Goal: Check status: Check status

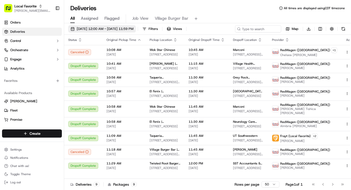
click at [133, 29] on span "[DATE] 12:00 AM - [DATE] 11:59 PM" at bounding box center [105, 29] width 57 height 5
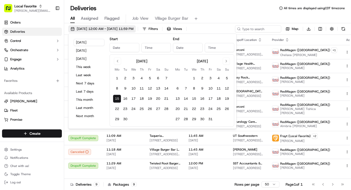
type input "[DATE]"
type input "12:00 AM"
type input "[DATE]"
type input "11:59 PM"
click at [125, 110] on button "23" at bounding box center [125, 109] width 8 height 8
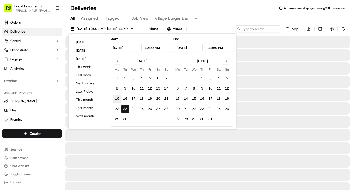
type input "[DATE]"
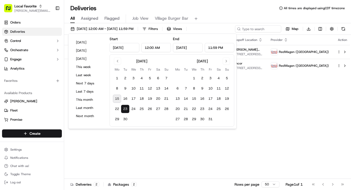
click at [241, 11] on div "Deliveries All times are displayed using CDT timezone" at bounding box center [207, 8] width 287 height 8
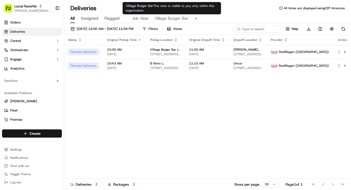
click at [166, 18] on span "Village Burger Bar" at bounding box center [172, 18] width 34 height 6
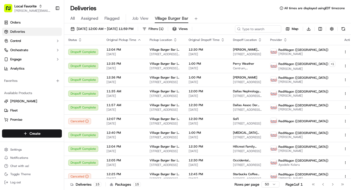
click at [118, 25] on div "[DATE] 12:00 AM - [DATE] 11:59 PM Filters ( 1 ) Views Map Download Status Origi…" at bounding box center [207, 107] width 287 height 168
click at [116, 28] on span "[DATE] 12:00 AM - [DATE] 11:59 PM" at bounding box center [105, 29] width 57 height 5
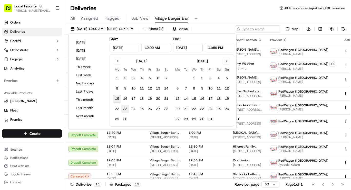
click at [124, 109] on button "23" at bounding box center [125, 109] width 8 height 8
type input "[DATE]"
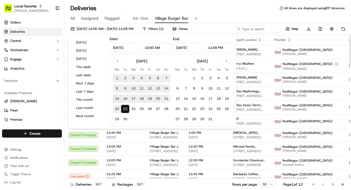
click at [150, 100] on button "19" at bounding box center [150, 99] width 8 height 8
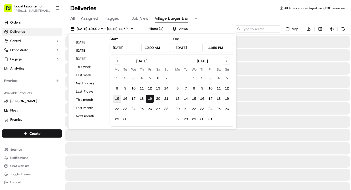
type input "[DATE]"
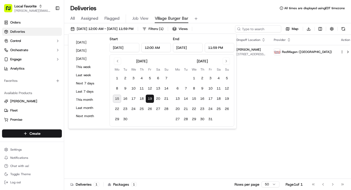
click at [284, 98] on div "Status Original Pickup Time Pickup Location Original Dropoff Time Dropoff Locat…" at bounding box center [209, 107] width 291 height 144
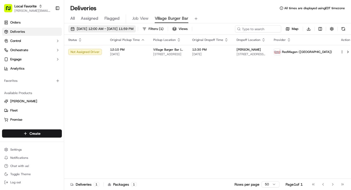
click at [106, 27] on span "[DATE] 12:00 AM - [DATE] 11:59 PM" at bounding box center [105, 29] width 57 height 5
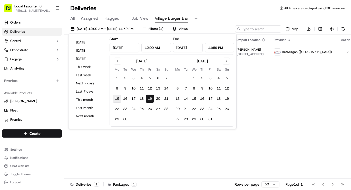
click at [150, 98] on button "19" at bounding box center [150, 99] width 8 height 8
click at [149, 99] on button "19" at bounding box center [150, 99] width 8 height 8
drag, startPoint x: 293, startPoint y: 79, endPoint x: 290, endPoint y: 81, distance: 3.5
click at [293, 79] on div "Status Original Pickup Time Pickup Location Original Dropoff Time Dropoff Locat…" at bounding box center [209, 107] width 291 height 144
